Goal: Check status: Check status

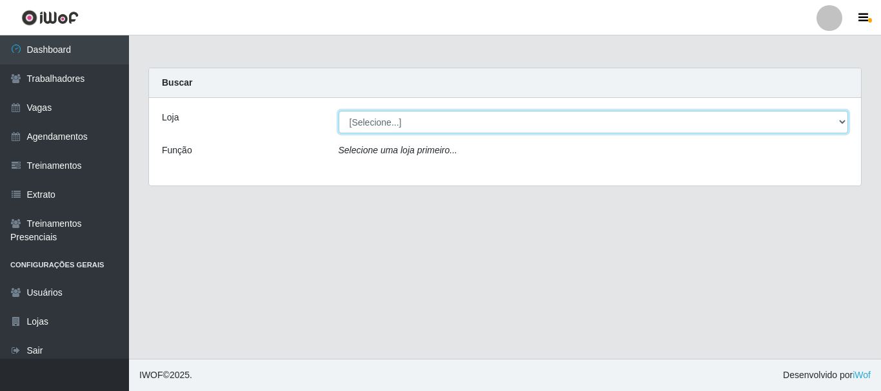
click at [422, 117] on select "[Selecione...] SuperFácil Atacado - João Pessoa" at bounding box center [594, 122] width 510 height 23
select select "399"
click at [339, 111] on select "[Selecione...] SuperFácil Atacado - João Pessoa" at bounding box center [594, 122] width 510 height 23
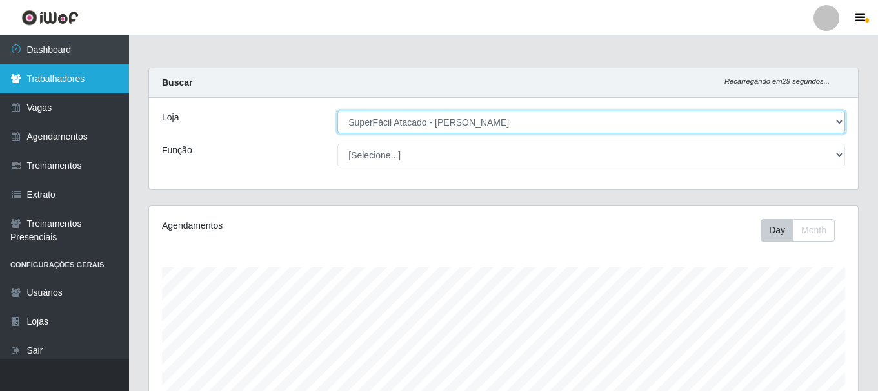
scroll to position [268, 709]
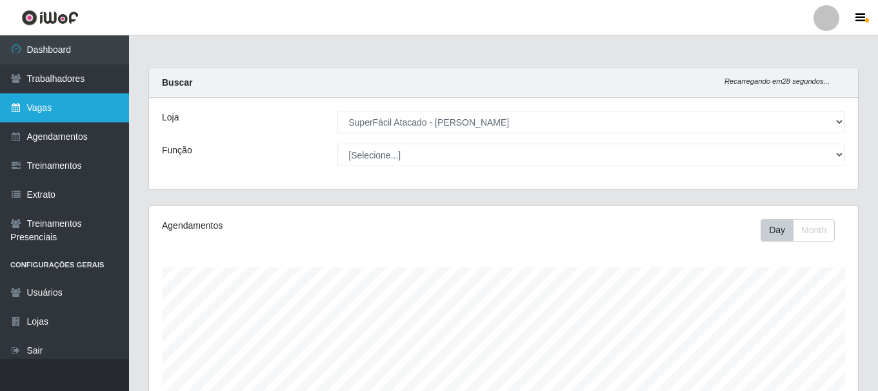
click at [60, 105] on link "Vagas" at bounding box center [64, 108] width 129 height 29
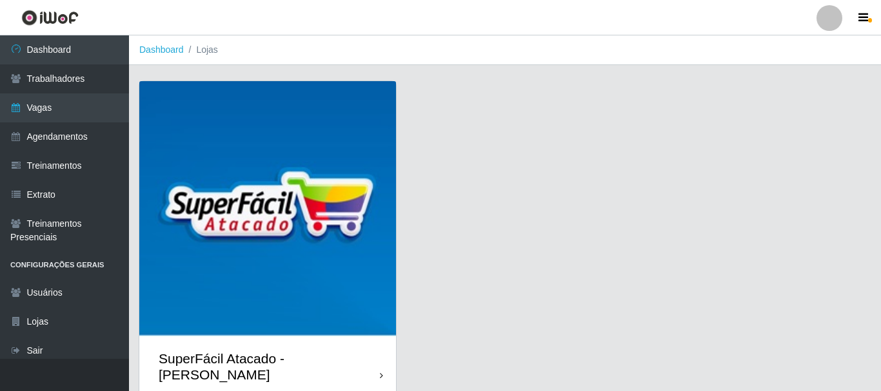
click at [272, 338] on div "SuperFácil Atacado - [PERSON_NAME]" at bounding box center [267, 367] width 257 height 58
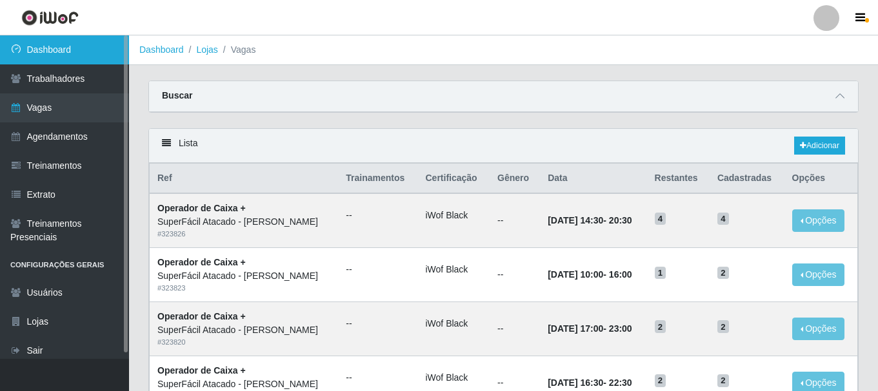
click at [82, 56] on link "Dashboard" at bounding box center [64, 49] width 129 height 29
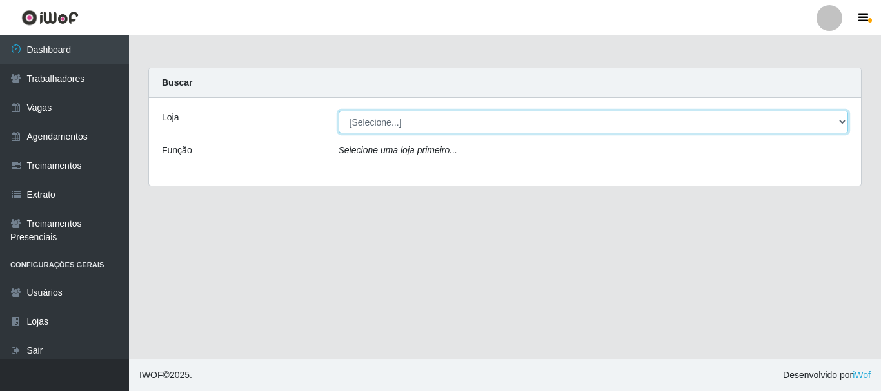
click at [493, 122] on select "[Selecione...] SuperFácil Atacado - João Pessoa" at bounding box center [594, 122] width 510 height 23
select select "399"
click at [339, 111] on select "[Selecione...] SuperFácil Atacado - João Pessoa" at bounding box center [594, 122] width 510 height 23
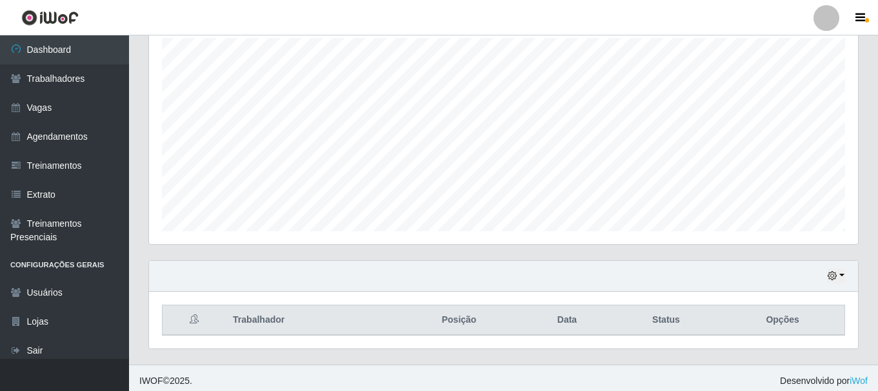
scroll to position [235, 0]
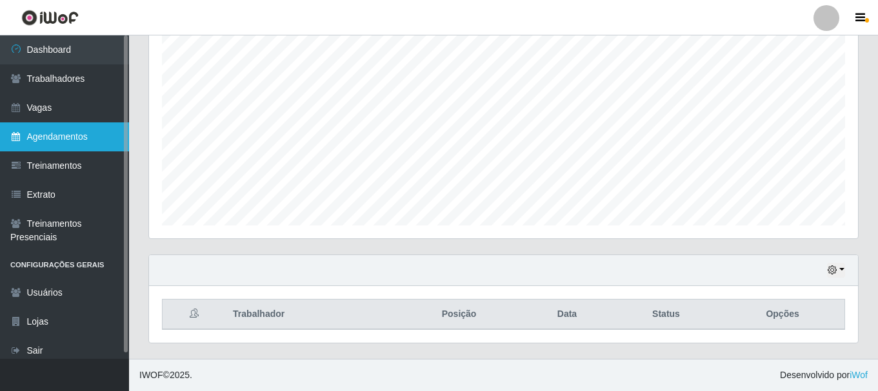
click at [87, 138] on link "Agendamentos" at bounding box center [64, 137] width 129 height 29
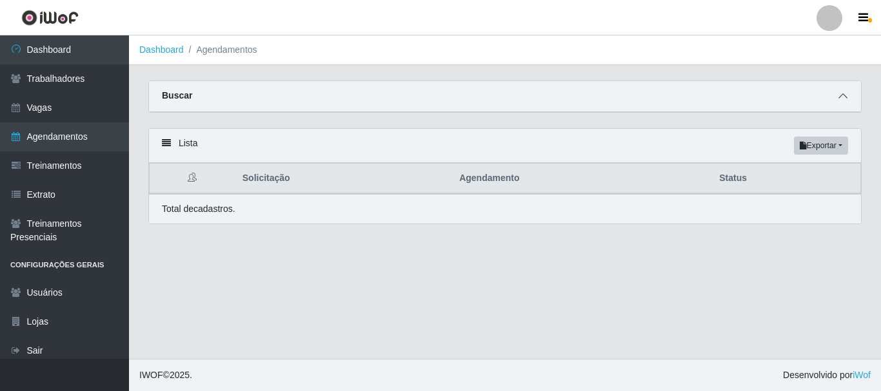
click at [849, 101] on span at bounding box center [842, 96] width 15 height 15
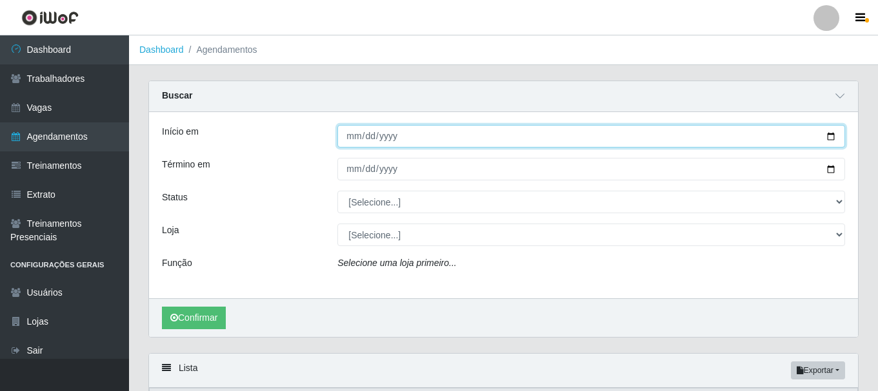
click at [351, 137] on input "Início em" at bounding box center [590, 136] width 507 height 23
type input "[DATE]"
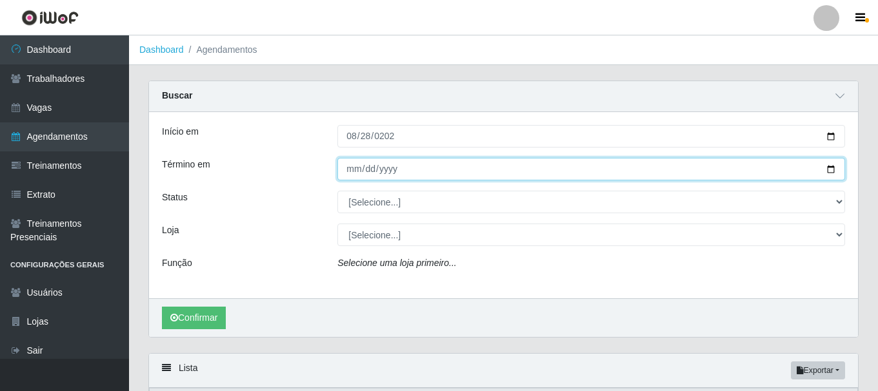
click at [351, 173] on input "Término em" at bounding box center [590, 169] width 507 height 23
type input "[DATE]"
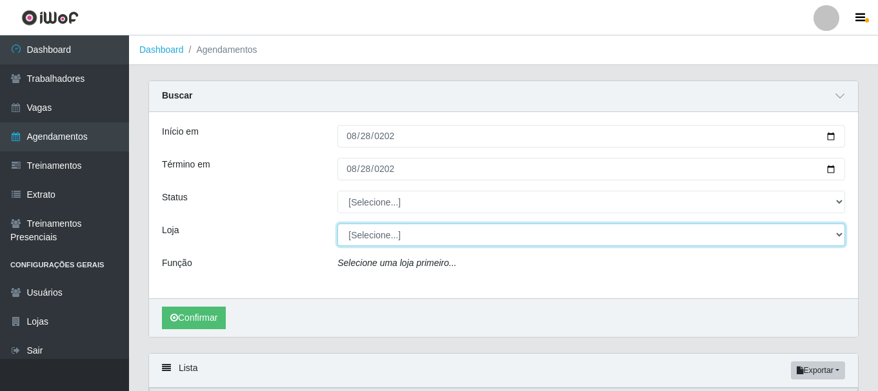
click at [371, 236] on select "[Selecione...] SuperFácil Atacado - [PERSON_NAME]" at bounding box center [590, 235] width 507 height 23
select select "399"
click at [337, 224] on select "[Selecione...] SuperFácil Atacado - [PERSON_NAME]" at bounding box center [590, 235] width 507 height 23
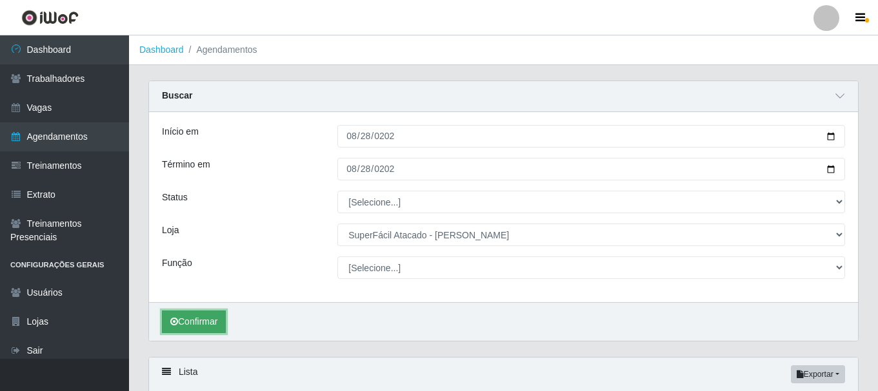
click at [204, 322] on button "Confirmar" at bounding box center [194, 322] width 64 height 23
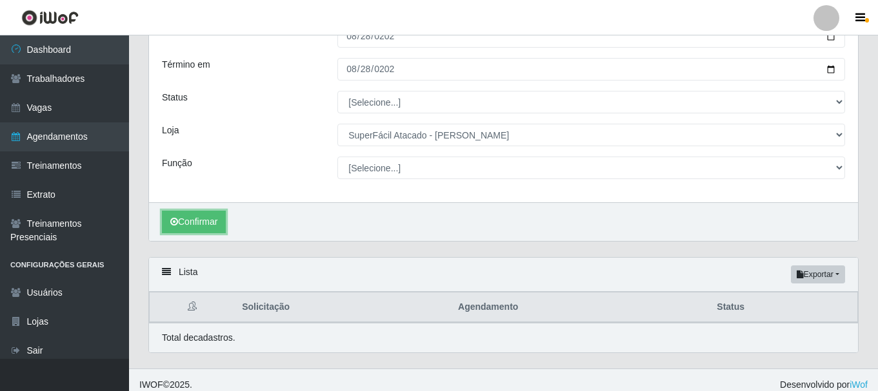
scroll to position [110, 0]
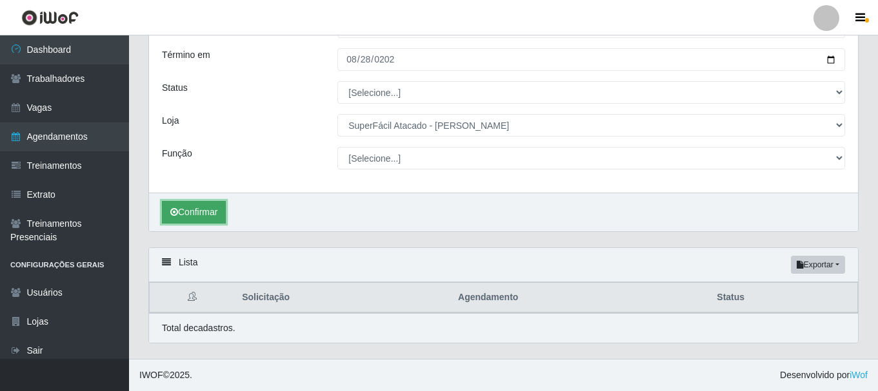
click at [201, 220] on button "Confirmar" at bounding box center [194, 212] width 64 height 23
click at [211, 208] on button "Confirmar" at bounding box center [194, 212] width 64 height 23
click at [210, 213] on button "Confirmar" at bounding box center [194, 212] width 64 height 23
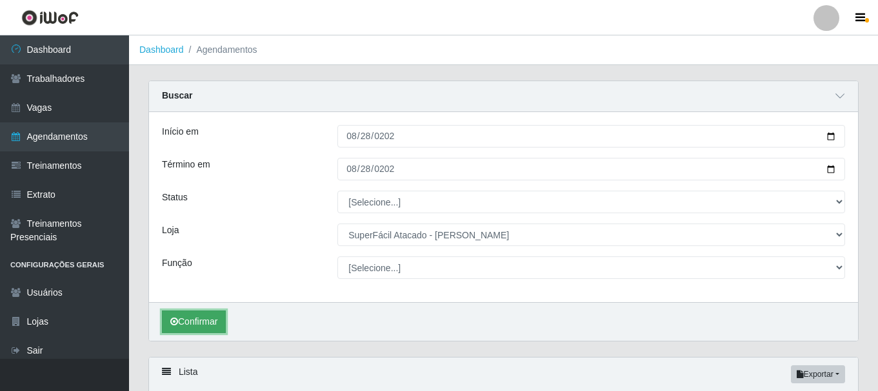
click at [188, 322] on button "Confirmar" at bounding box center [194, 322] width 64 height 23
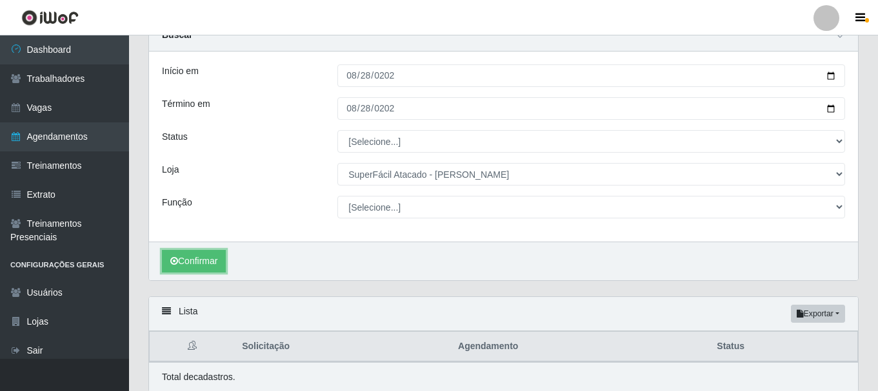
scroll to position [110, 0]
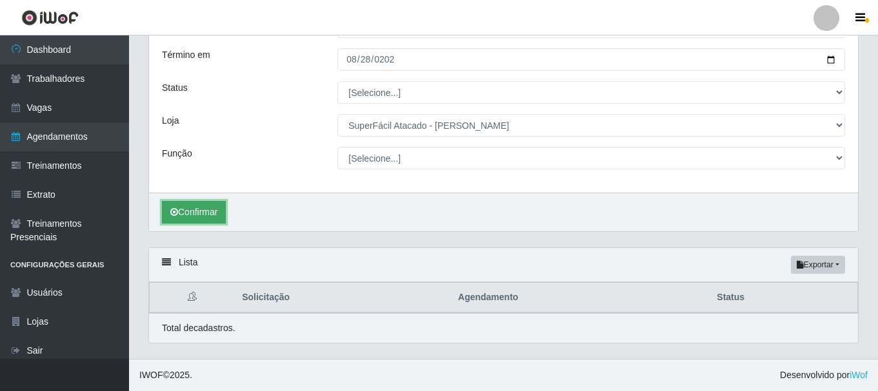
click at [208, 209] on button "Confirmar" at bounding box center [194, 212] width 64 height 23
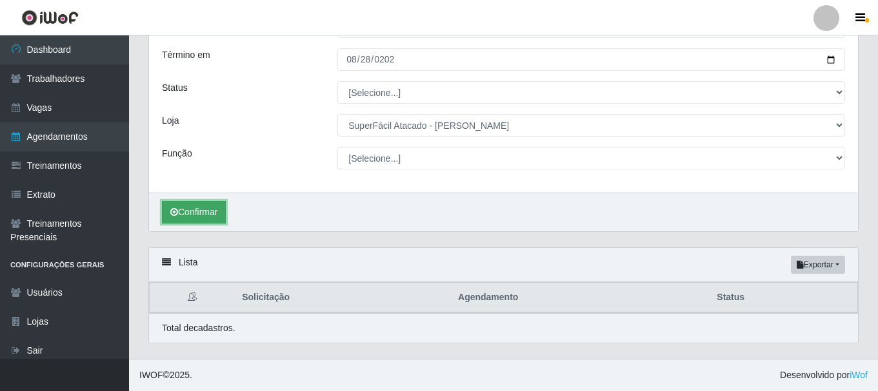
click at [208, 209] on button "Confirmar" at bounding box center [194, 212] width 64 height 23
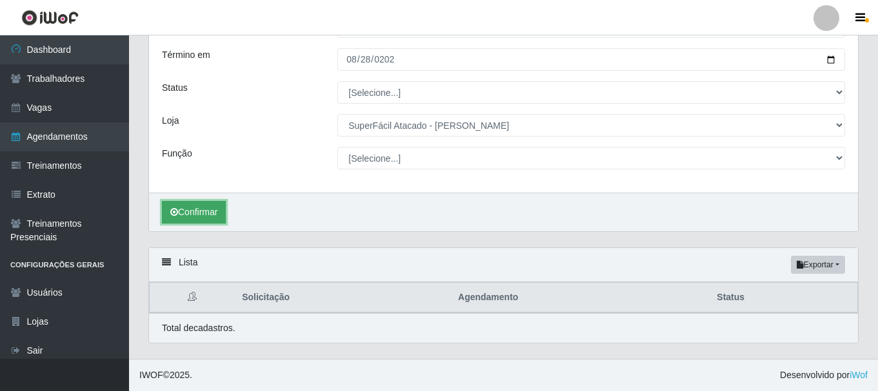
click at [208, 209] on button "Confirmar" at bounding box center [194, 212] width 64 height 23
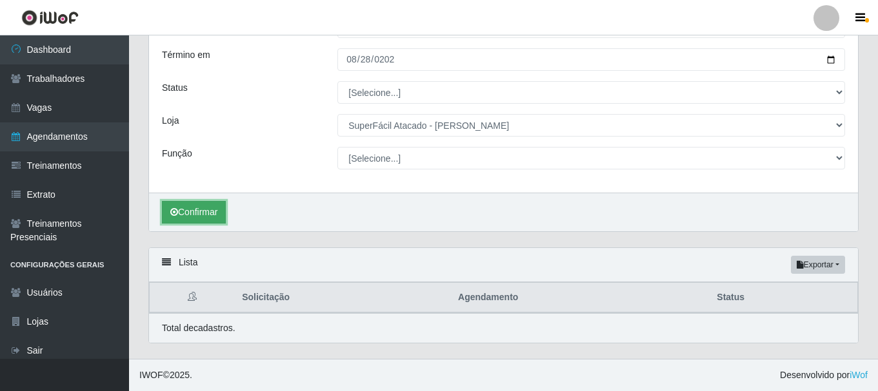
click at [208, 209] on button "Confirmar" at bounding box center [194, 212] width 64 height 23
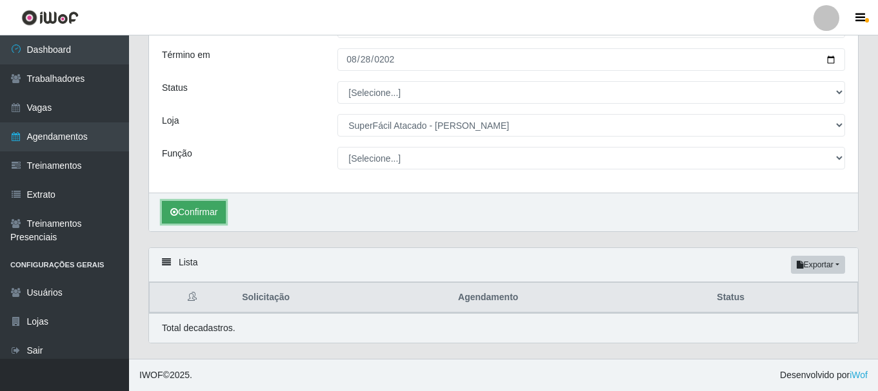
click at [208, 209] on button "Confirmar" at bounding box center [194, 212] width 64 height 23
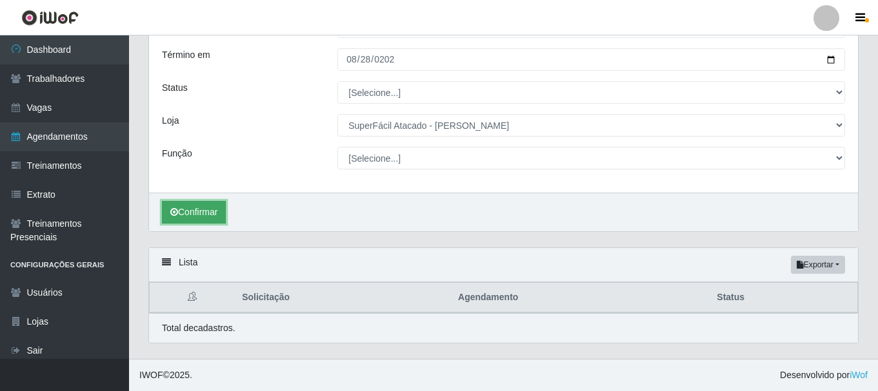
click at [208, 209] on button "Confirmar" at bounding box center [194, 212] width 64 height 23
click at [224, 214] on button "Confirmar" at bounding box center [194, 212] width 64 height 23
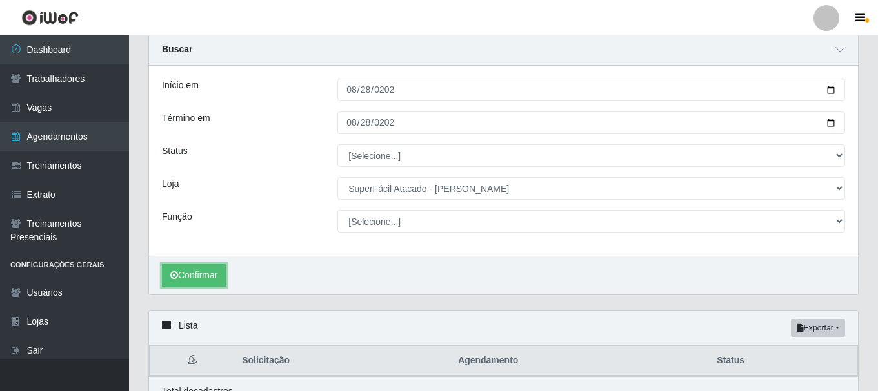
scroll to position [46, 0]
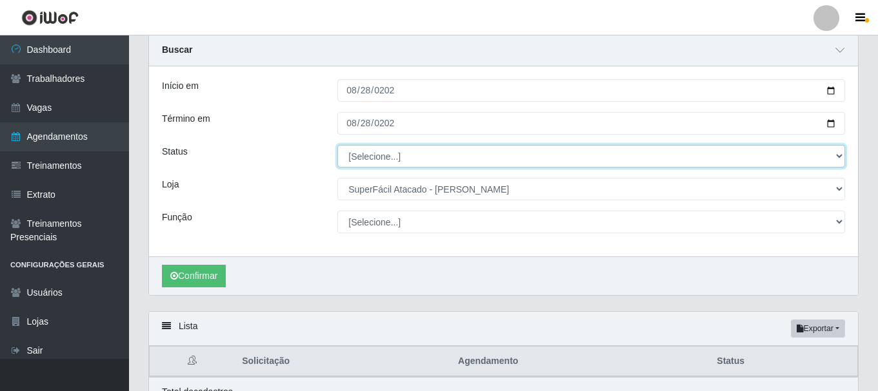
click at [402, 160] on select "[Selecione...] AGENDADO AGUARDANDO LIBERAR EM ANDAMENTO EM REVISÃO FINALIZADO C…" at bounding box center [590, 156] width 507 height 23
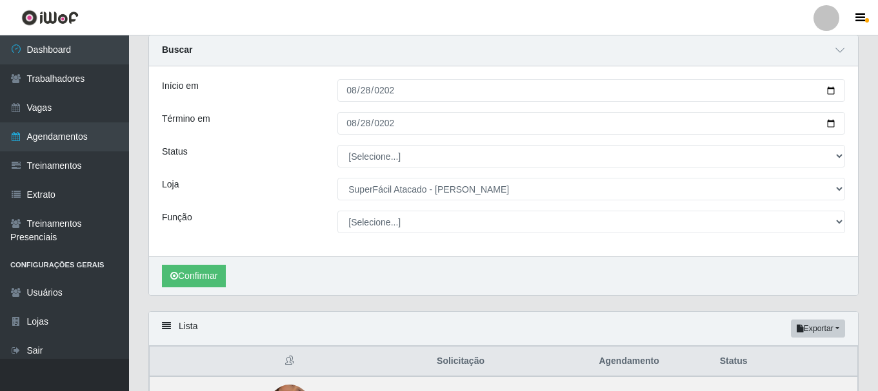
click at [144, 268] on div "Carregando... Buscar Início em 2025-08-28 Término em 2025-08-28 Status [Selecio…" at bounding box center [503, 173] width 729 height 277
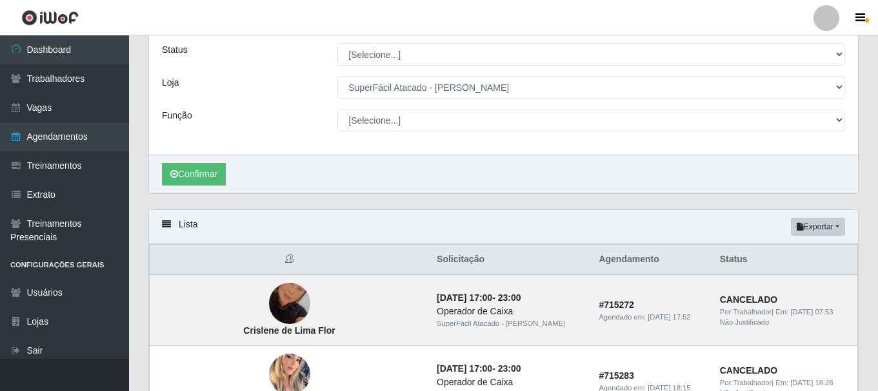
scroll to position [239, 0]
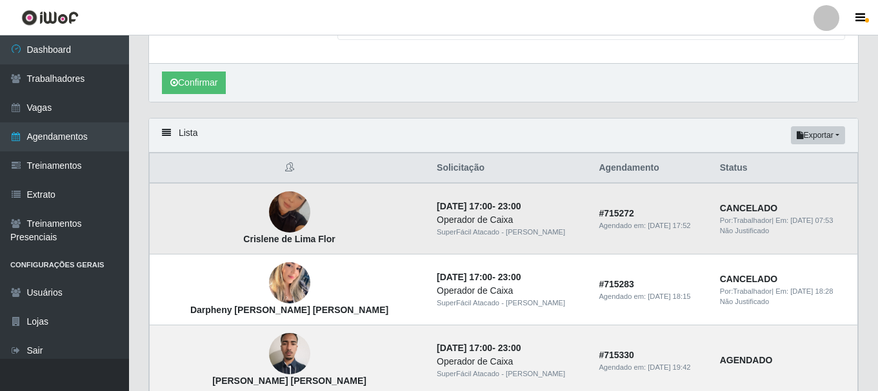
click at [269, 212] on img at bounding box center [289, 212] width 41 height 74
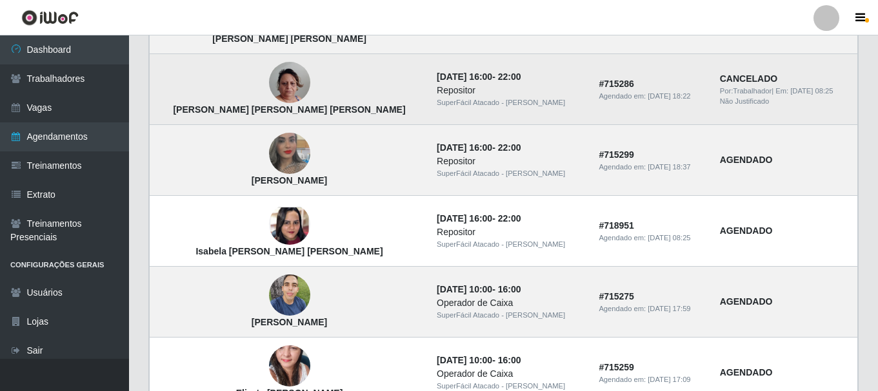
scroll to position [1013, 0]
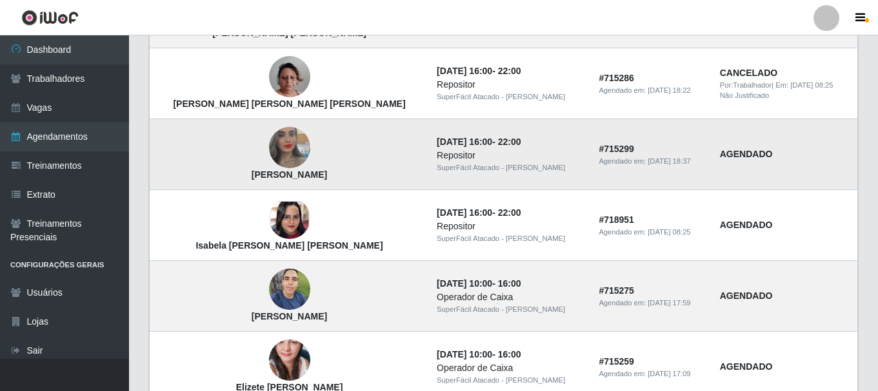
click at [269, 137] on img at bounding box center [289, 149] width 41 height 74
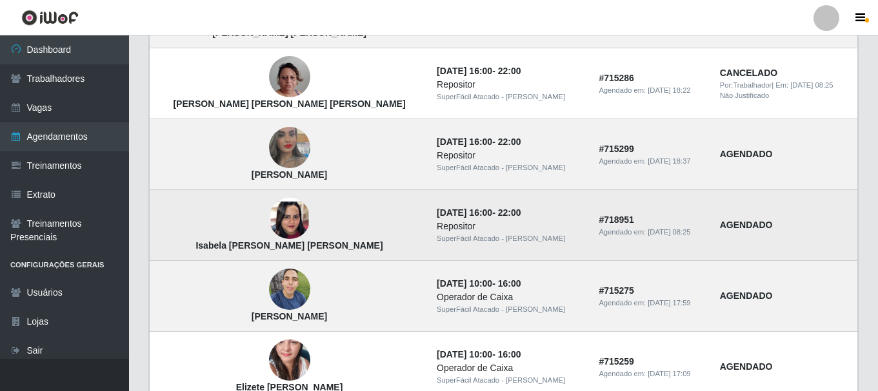
click at [269, 225] on img at bounding box center [289, 219] width 41 height 90
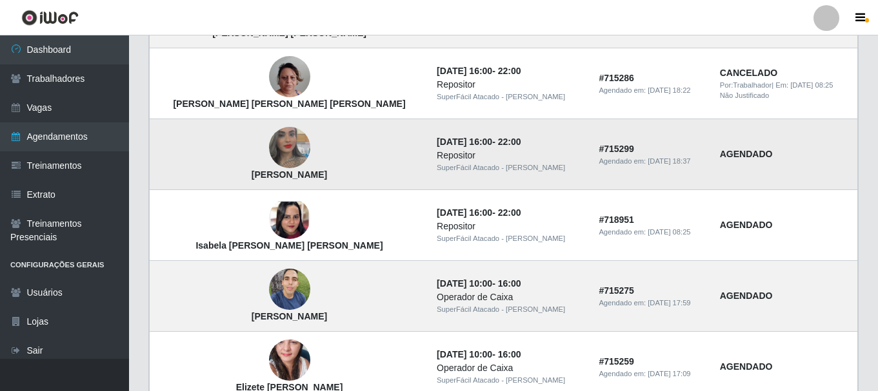
click at [269, 151] on img at bounding box center [289, 149] width 41 height 74
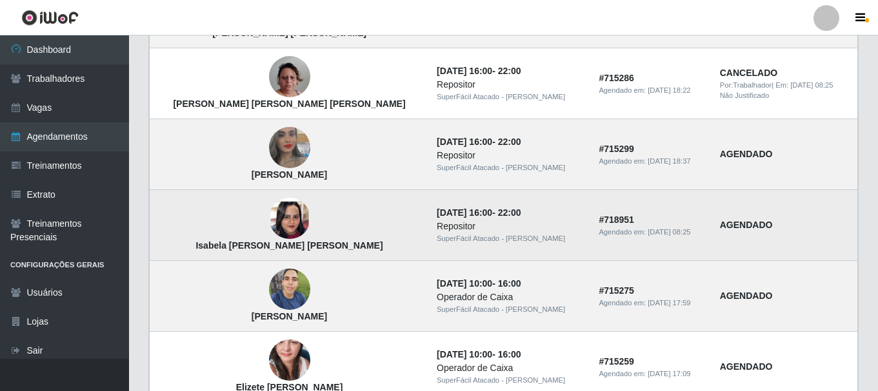
click at [269, 222] on img at bounding box center [289, 219] width 41 height 90
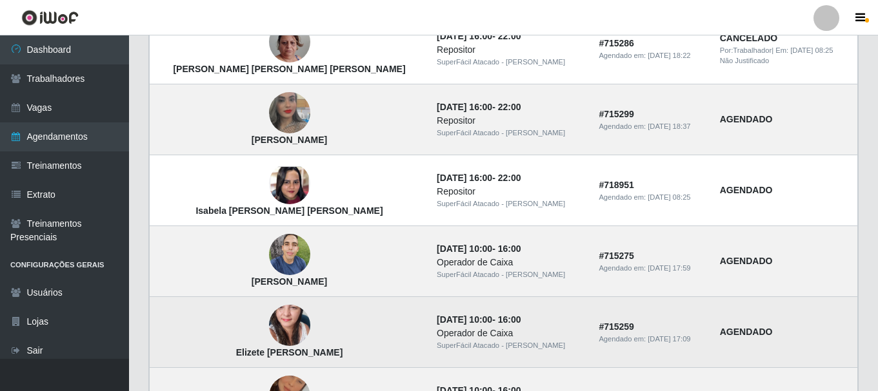
scroll to position [1078, 0]
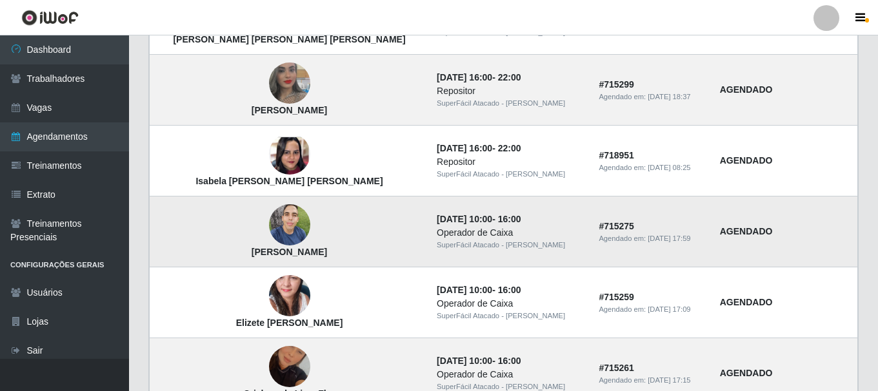
click at [269, 226] on img at bounding box center [289, 225] width 41 height 55
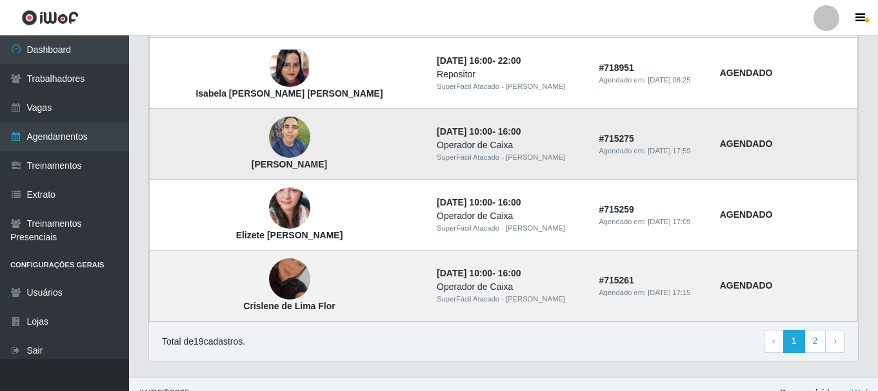
scroll to position [1184, 0]
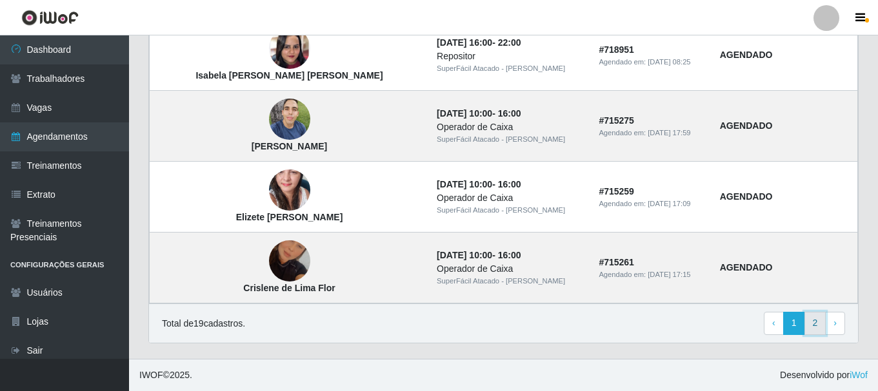
click at [816, 324] on link "2" at bounding box center [815, 323] width 22 height 23
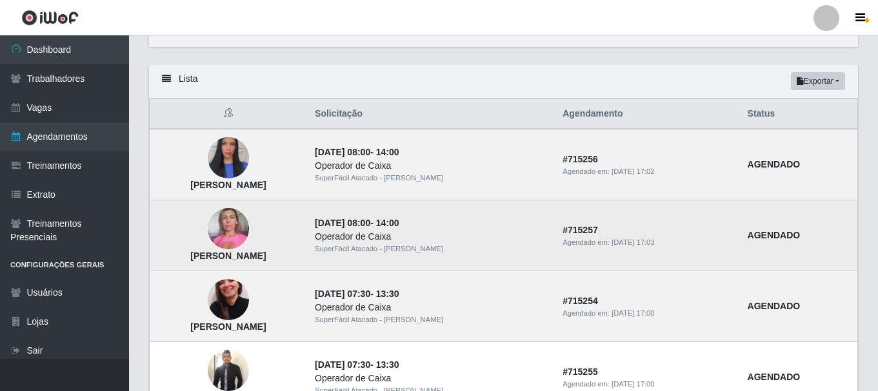
scroll to position [129, 0]
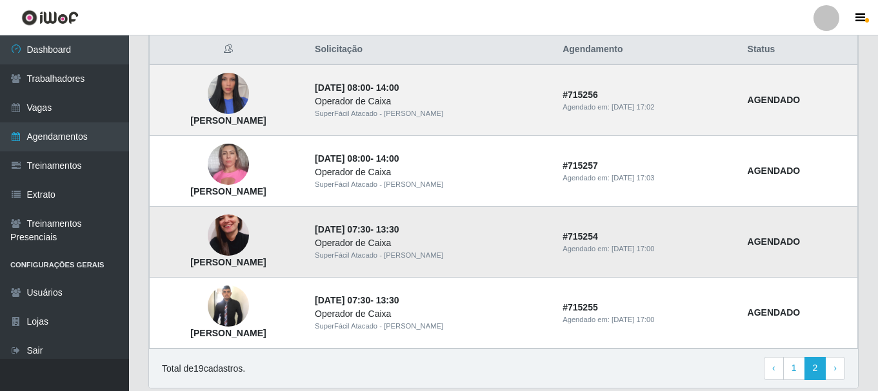
click at [249, 233] on img at bounding box center [228, 236] width 41 height 74
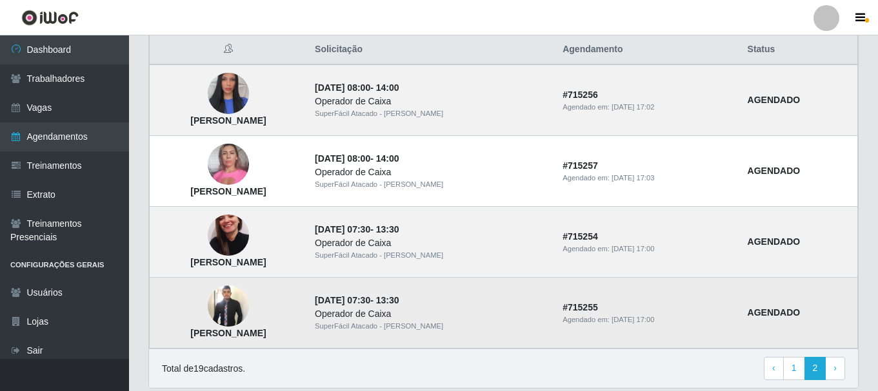
click at [249, 312] on img at bounding box center [228, 306] width 41 height 44
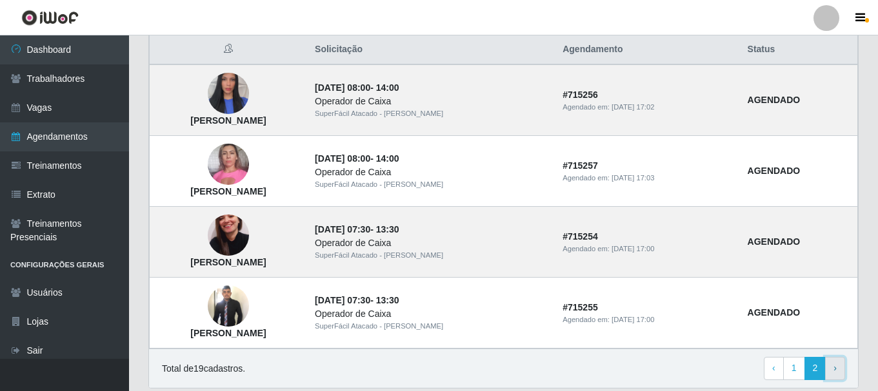
click at [837, 369] on link "› Next" at bounding box center [835, 368] width 20 height 23
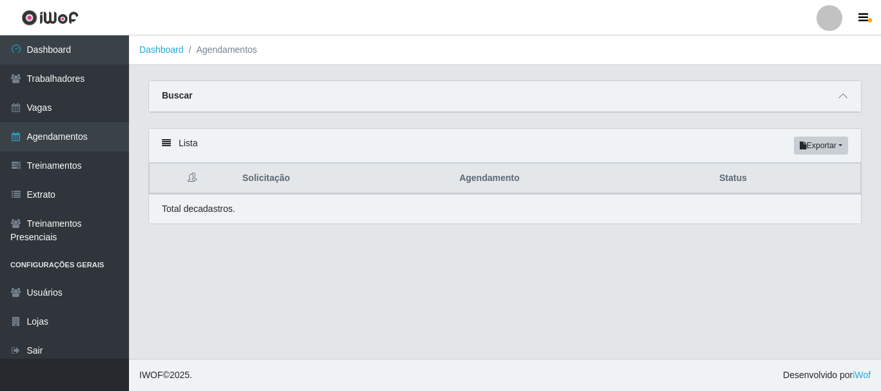
select select "399"
click at [845, 99] on icon at bounding box center [842, 96] width 9 height 9
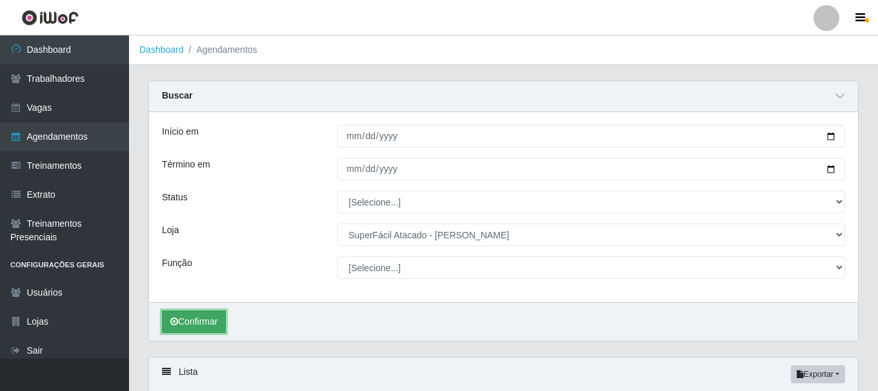
click at [206, 322] on button "Confirmar" at bounding box center [194, 322] width 64 height 23
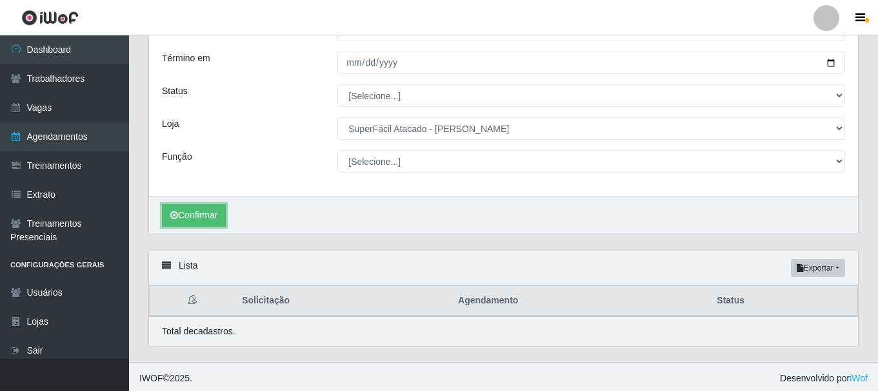
scroll to position [110, 0]
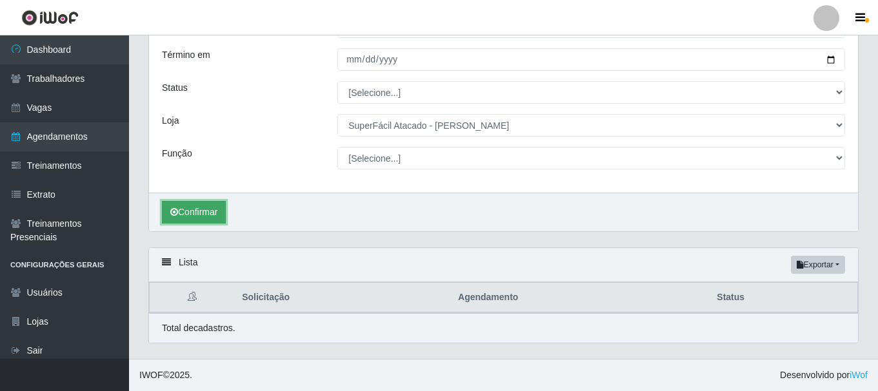
click at [193, 212] on button "Confirmar" at bounding box center [194, 212] width 64 height 23
click at [187, 213] on button "Confirmar" at bounding box center [194, 212] width 64 height 23
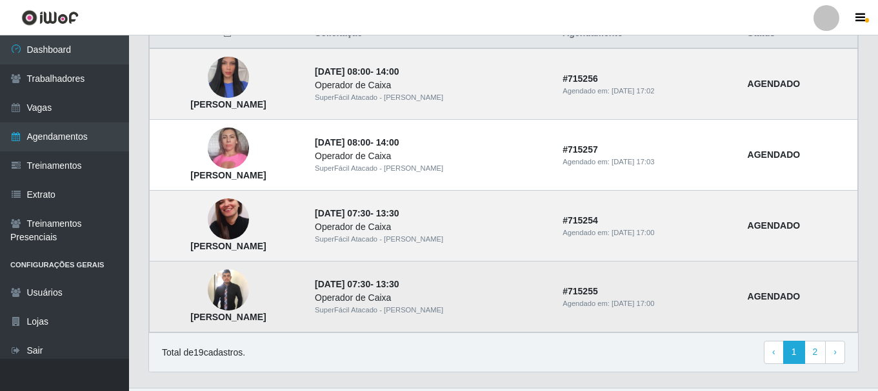
scroll to position [404, 0]
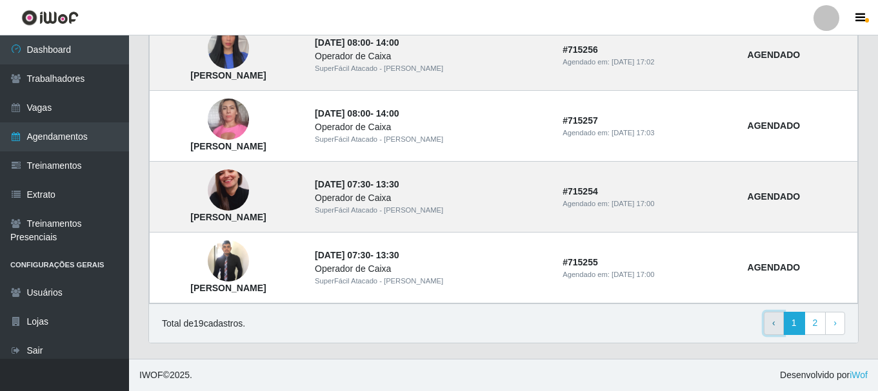
click at [777, 328] on link "‹ Previous" at bounding box center [773, 323] width 20 height 23
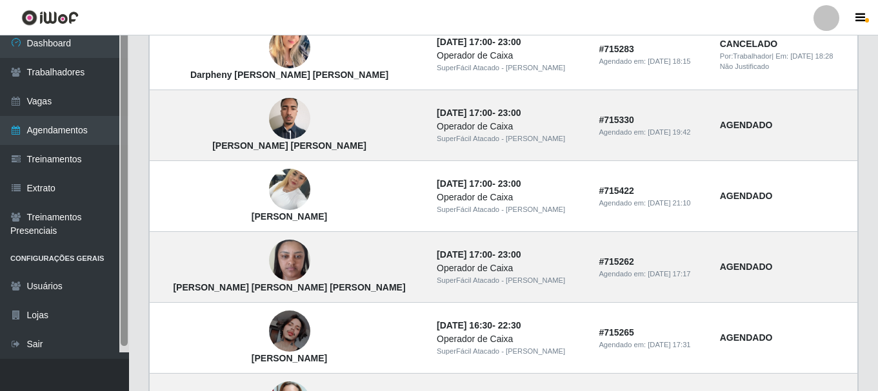
scroll to position [52, 0]
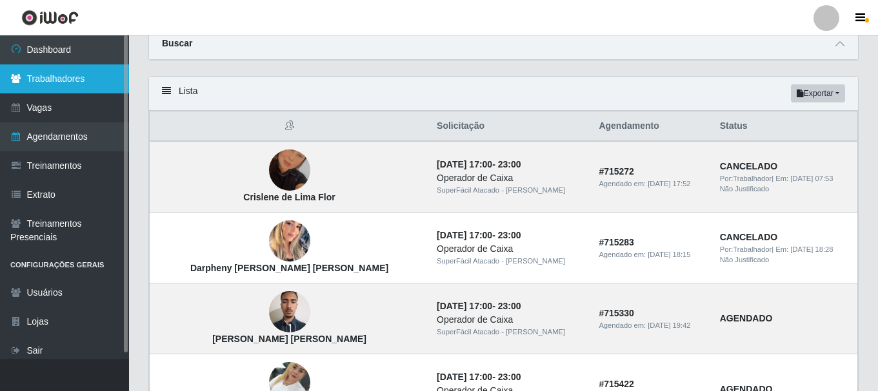
click at [57, 80] on link "Trabalhadores" at bounding box center [64, 78] width 129 height 29
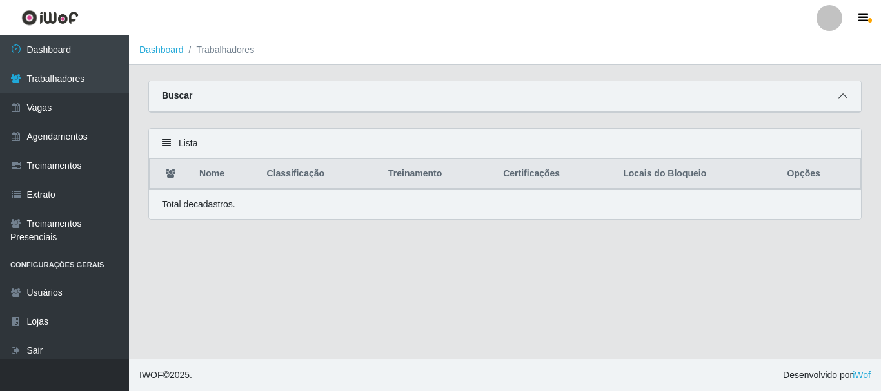
click at [842, 95] on icon at bounding box center [842, 96] width 9 height 9
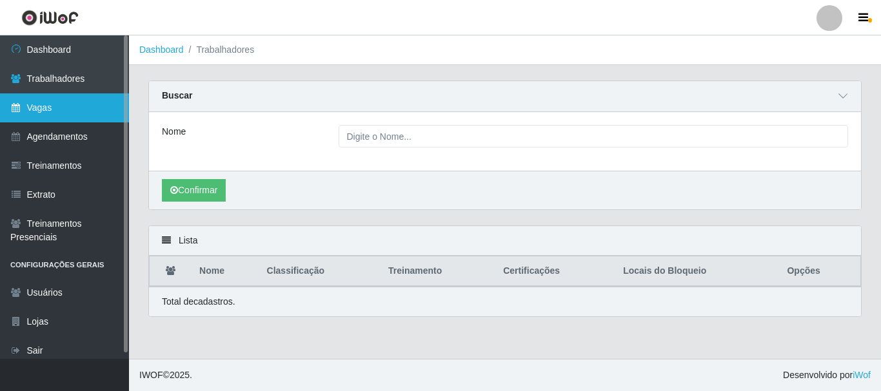
click at [66, 104] on link "Vagas" at bounding box center [64, 108] width 129 height 29
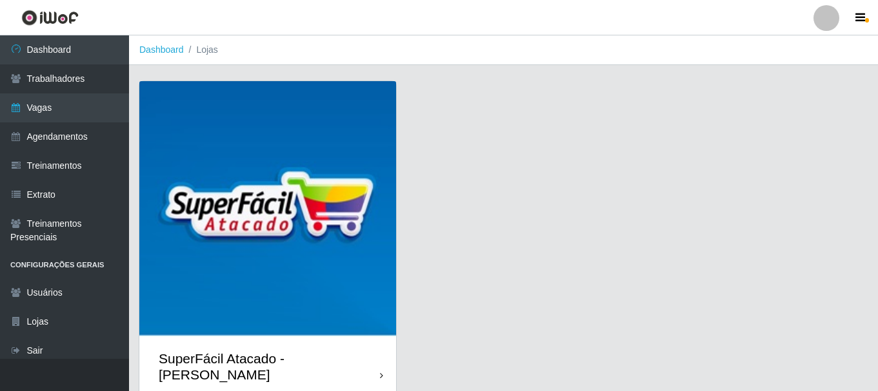
click at [297, 360] on div "SuperFácil Atacado - [PERSON_NAME]" at bounding box center [269, 367] width 221 height 32
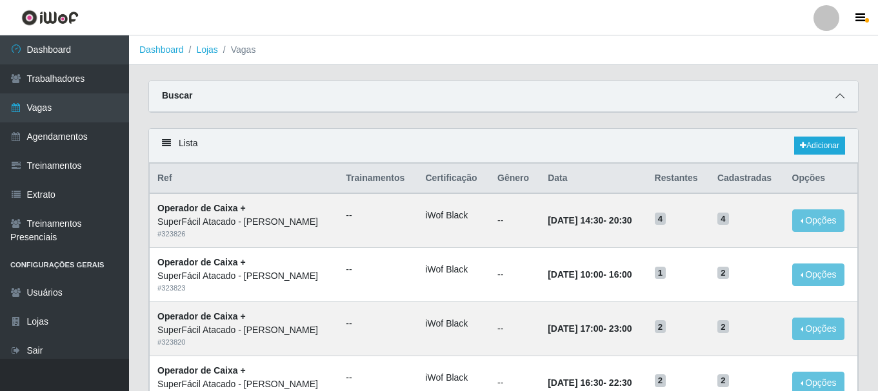
click at [837, 94] on icon at bounding box center [839, 96] width 9 height 9
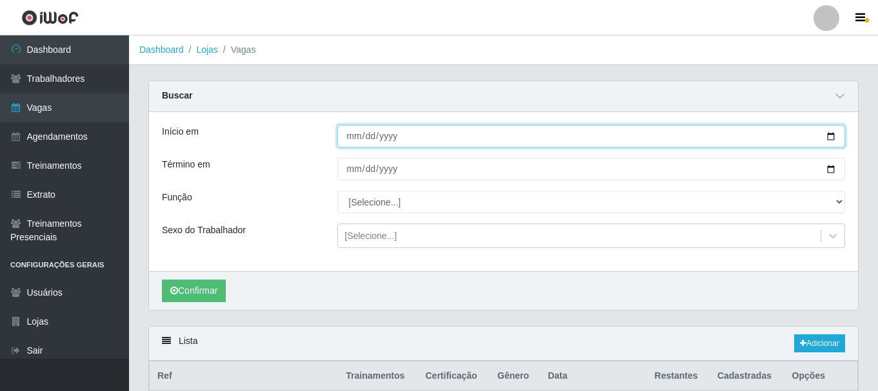
click at [349, 137] on input "Início em" at bounding box center [590, 136] width 507 height 23
click at [355, 133] on input "Início em" at bounding box center [590, 136] width 507 height 23
type input "[DATE]"
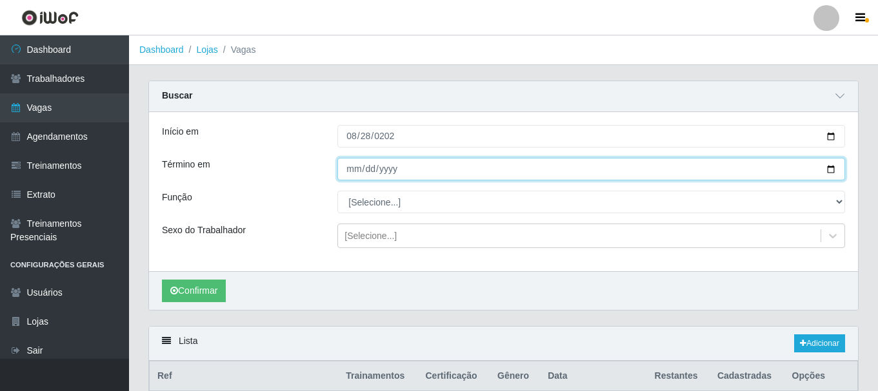
click at [351, 171] on input "Término em" at bounding box center [590, 169] width 507 height 23
type input "[DATE]"
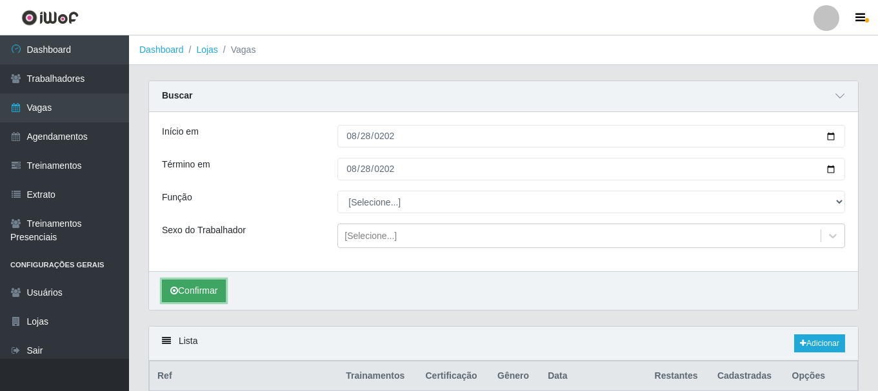
click at [213, 299] on button "Confirmar" at bounding box center [194, 291] width 64 height 23
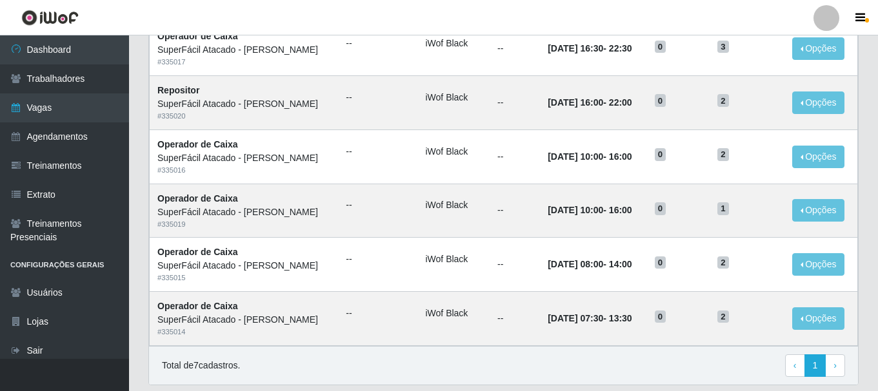
scroll to position [467, 0]
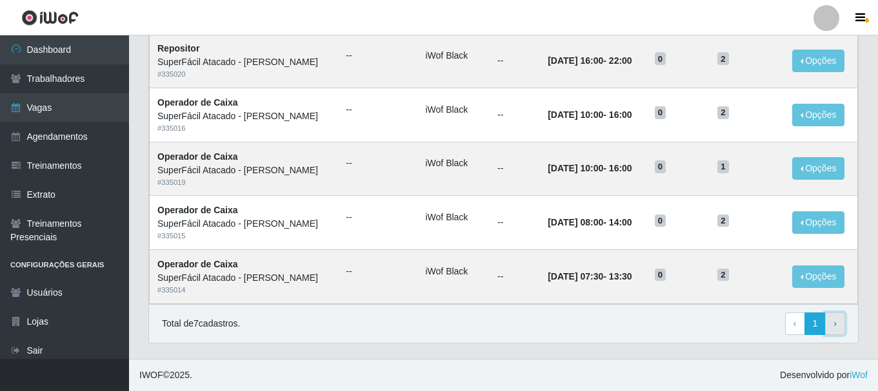
click at [838, 326] on link "› Next" at bounding box center [835, 324] width 20 height 23
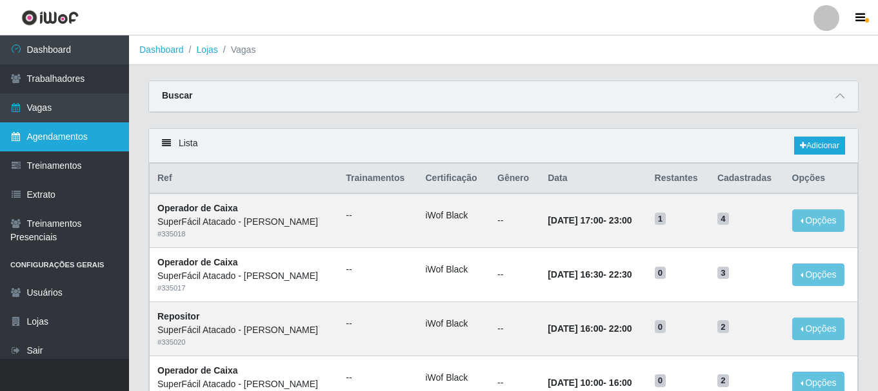
click at [86, 139] on link "Agendamentos" at bounding box center [64, 137] width 129 height 29
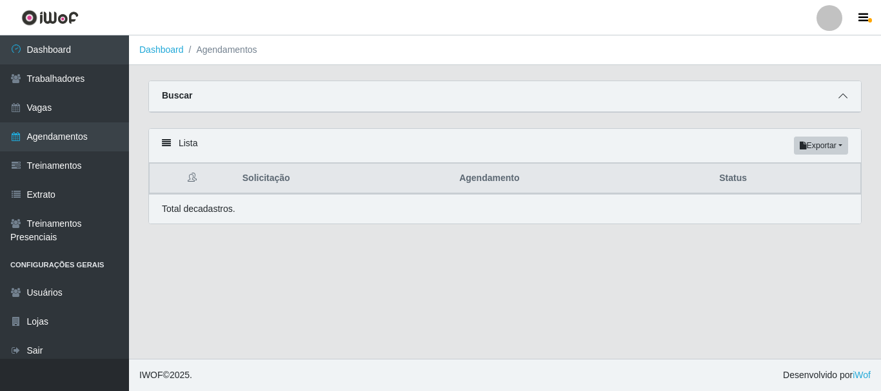
click at [842, 96] on icon at bounding box center [842, 96] width 9 height 9
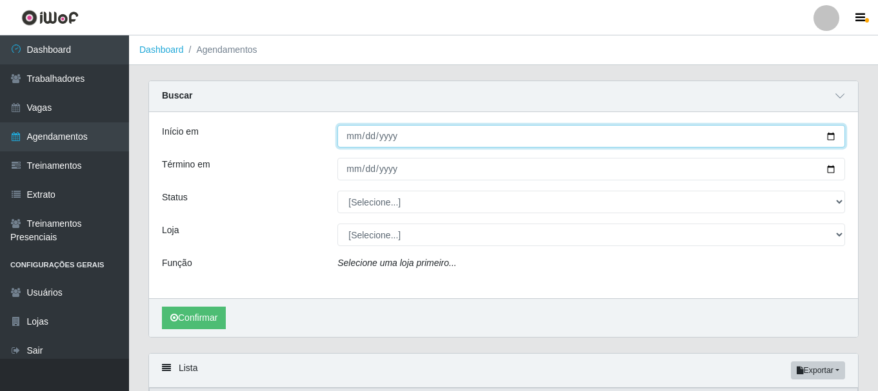
click at [355, 138] on input "Início em" at bounding box center [590, 136] width 507 height 23
type input "[DATE]"
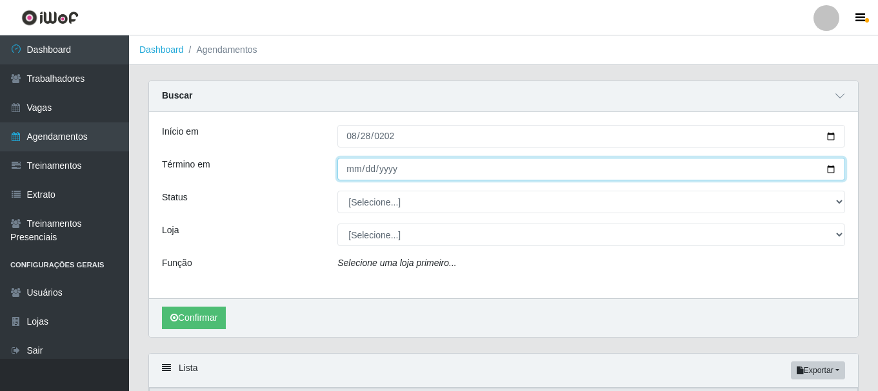
click at [354, 172] on input "Término em" at bounding box center [590, 169] width 507 height 23
type input "[DATE]"
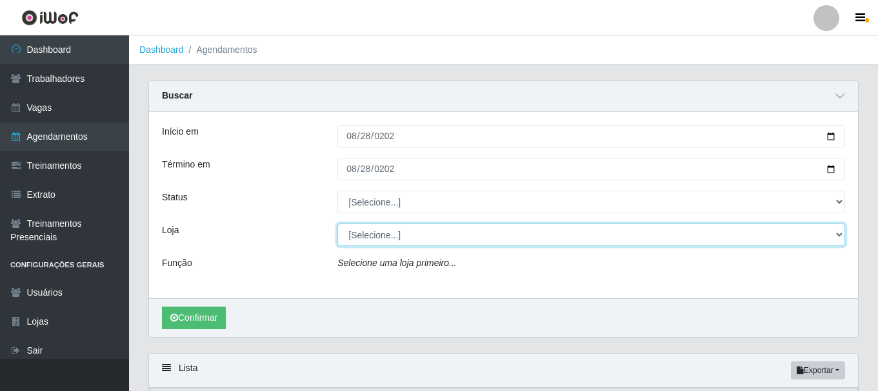
click at [402, 233] on select "[Selecione...] SuperFácil Atacado - [PERSON_NAME]" at bounding box center [590, 235] width 507 height 23
select select "399"
click at [337, 224] on select "[Selecione...] SuperFácil Atacado - [PERSON_NAME]" at bounding box center [590, 235] width 507 height 23
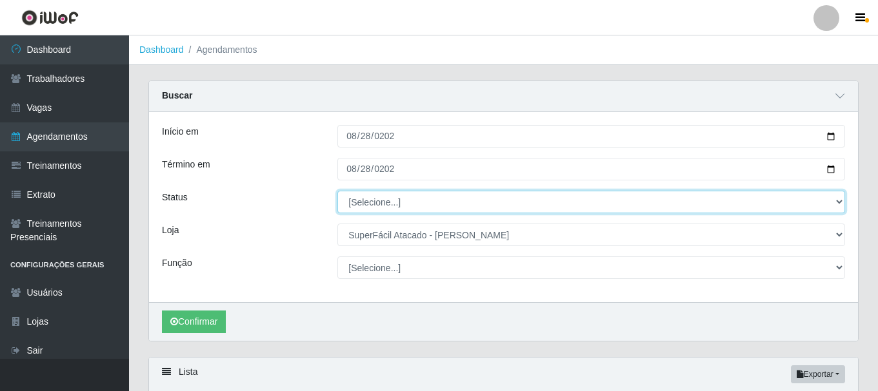
click at [382, 201] on select "[Selecione...] AGENDADO AGUARDANDO LIBERAR EM ANDAMENTO EM REVISÃO FINALIZADO C…" at bounding box center [590, 202] width 507 height 23
select select "AGENDADO"
click at [337, 192] on select "[Selecione...] AGENDADO AGUARDANDO LIBERAR EM ANDAMENTO EM REVISÃO FINALIZADO C…" at bounding box center [590, 202] width 507 height 23
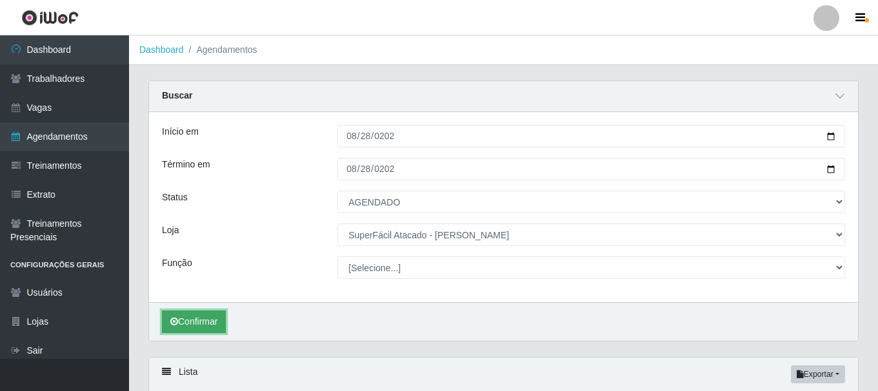
click at [188, 326] on button "Confirmar" at bounding box center [194, 322] width 64 height 23
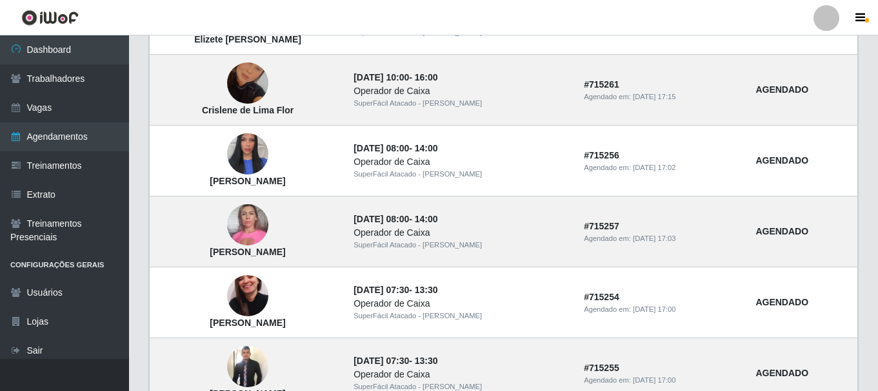
scroll to position [1184, 0]
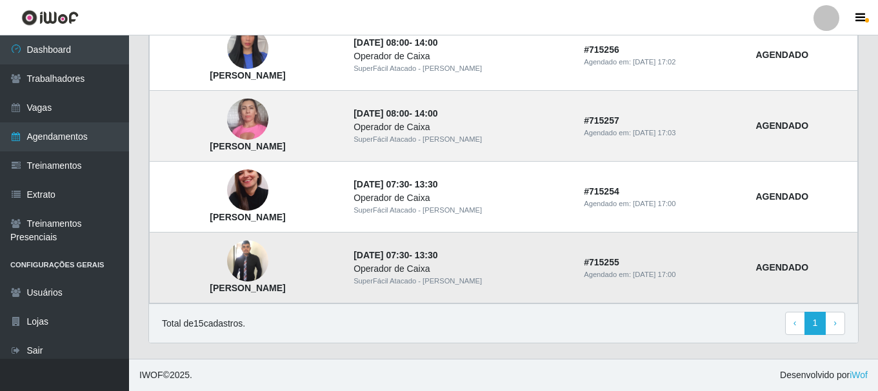
click at [268, 253] on img at bounding box center [247, 261] width 41 height 44
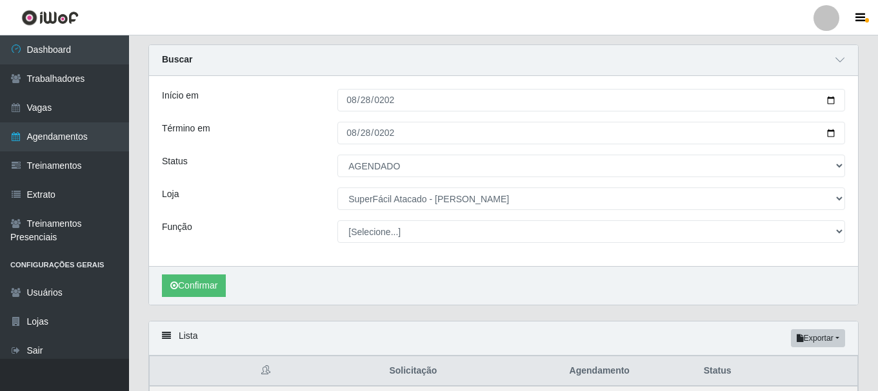
scroll to position [64, 0]
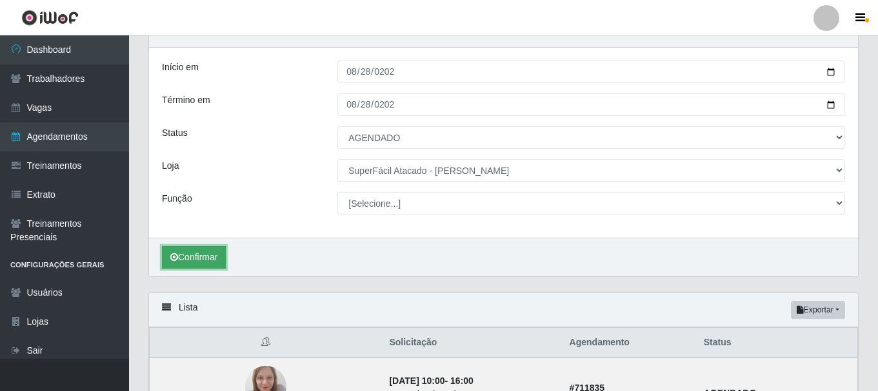
click at [193, 259] on button "Confirmar" at bounding box center [194, 257] width 64 height 23
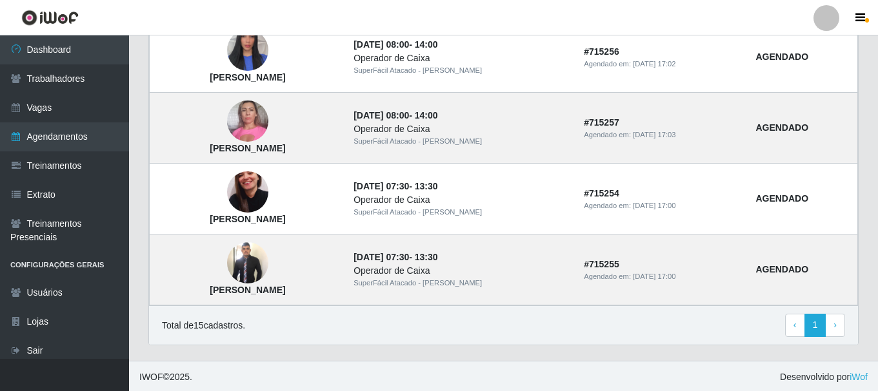
scroll to position [1184, 0]
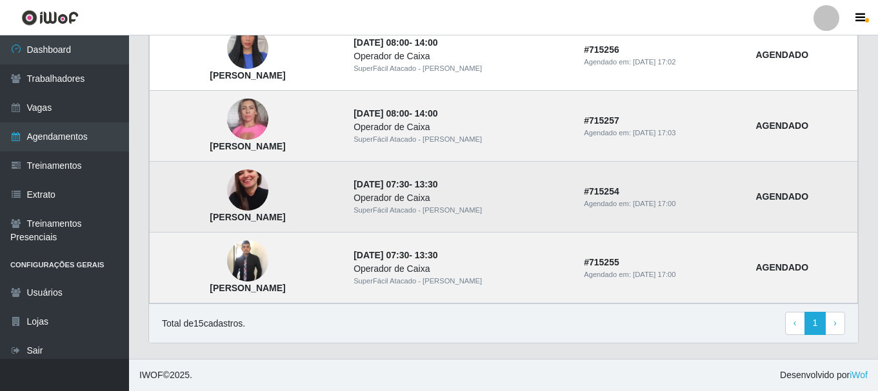
click at [268, 195] on img at bounding box center [247, 191] width 41 height 74
